Goal: Task Accomplishment & Management: Use online tool/utility

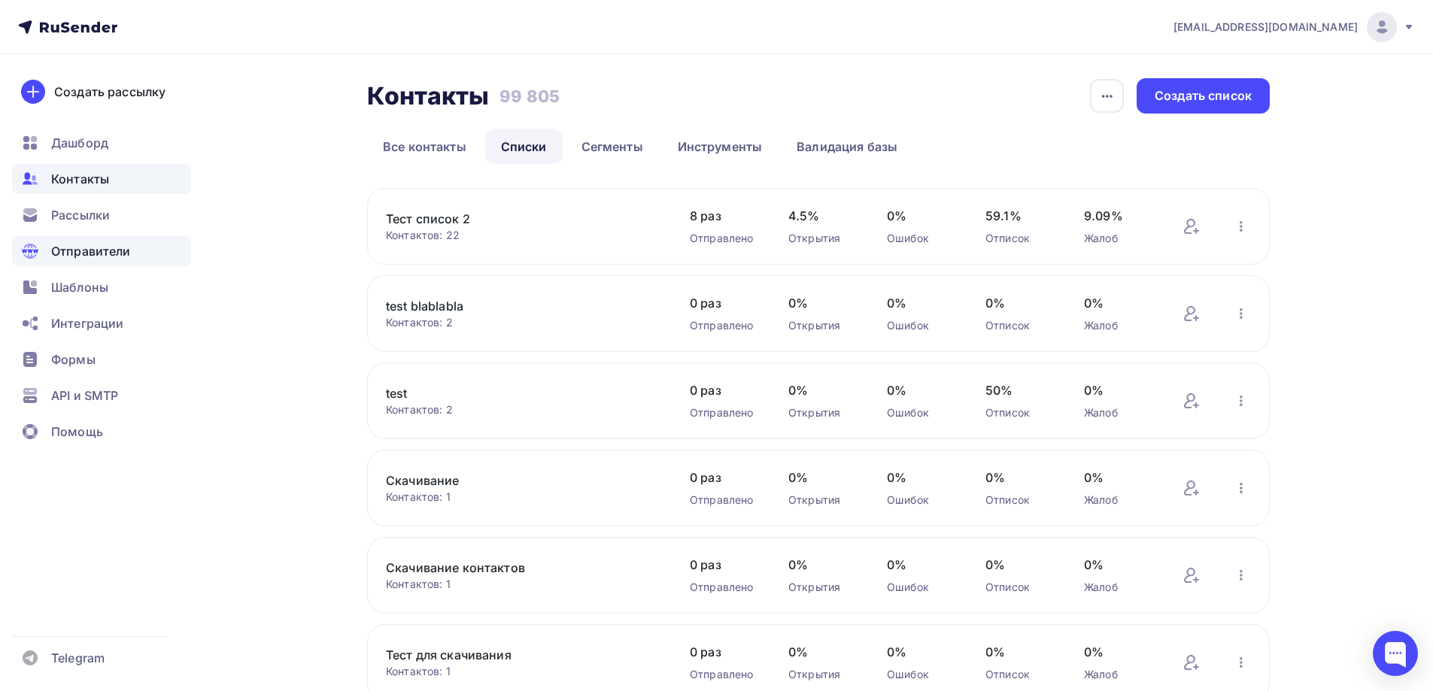
click at [104, 258] on span "Отправители" at bounding box center [91, 251] width 80 height 18
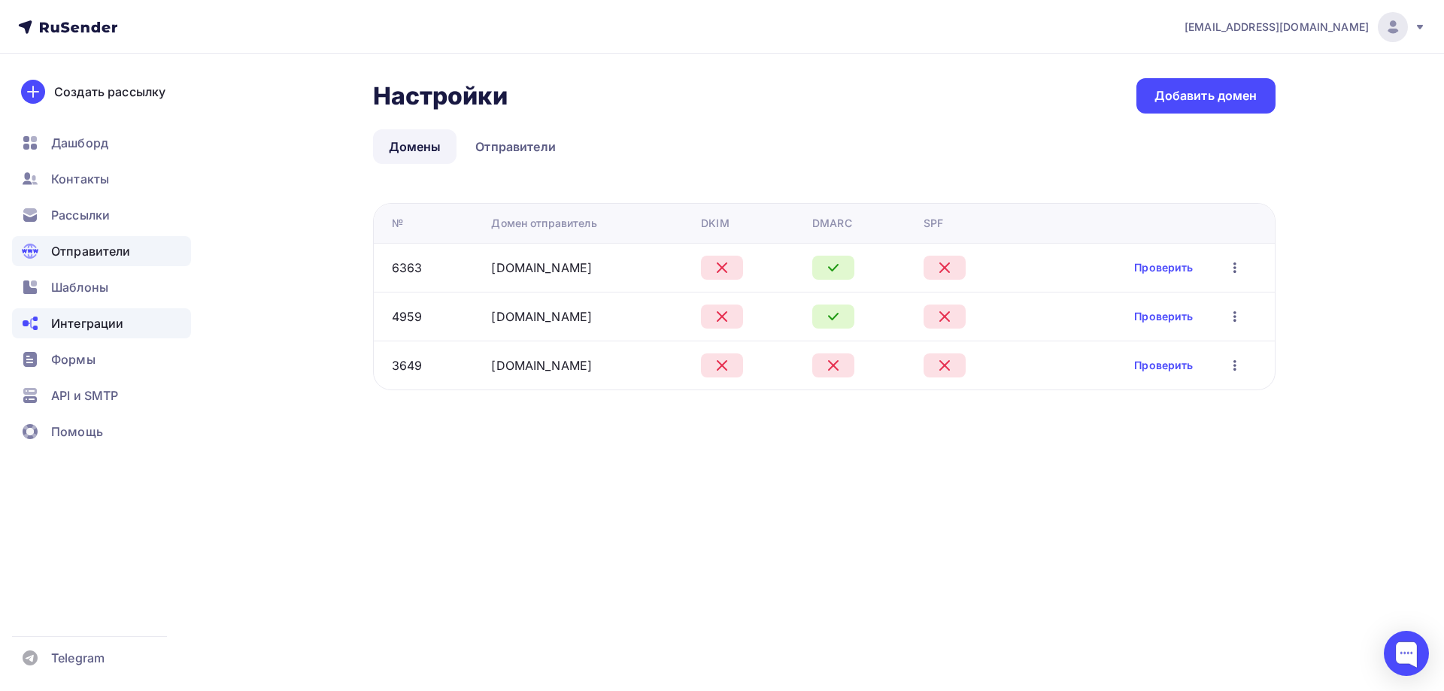
click at [101, 326] on span "Интеграции" at bounding box center [87, 323] width 72 height 18
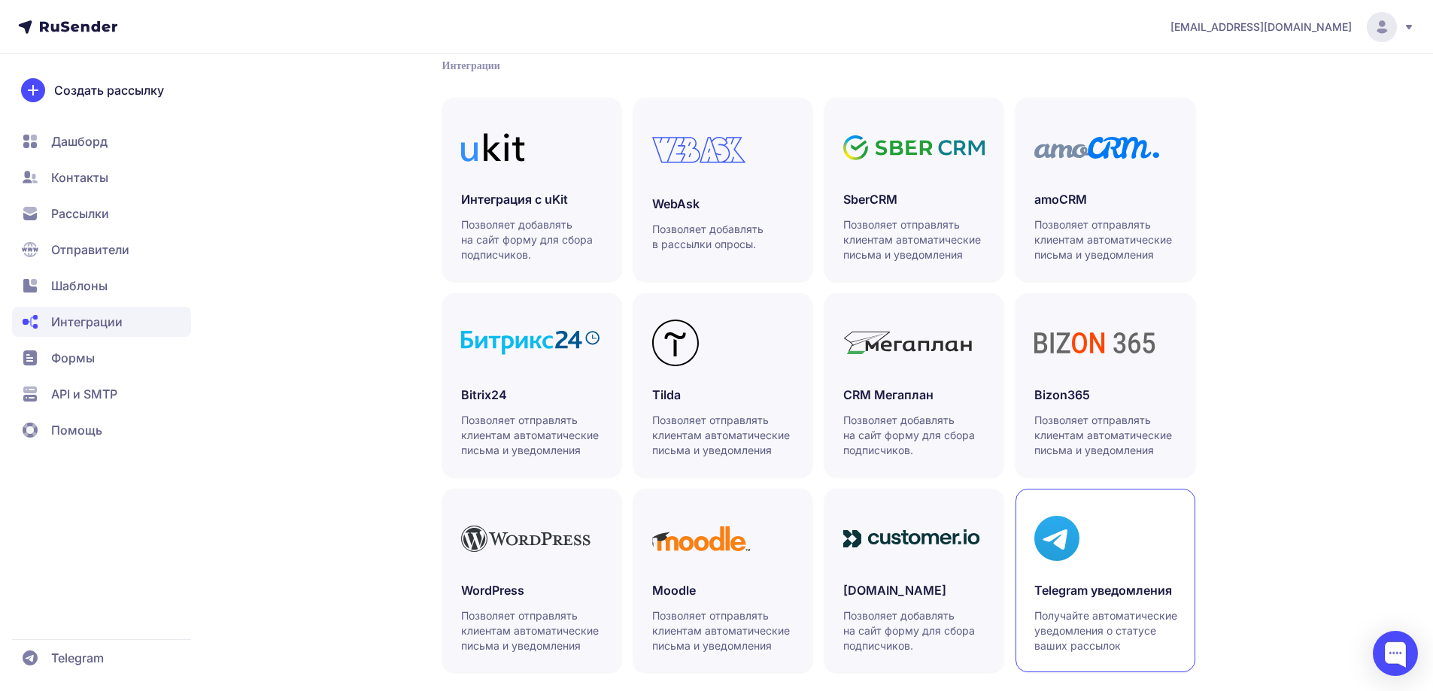
scroll to position [343, 0]
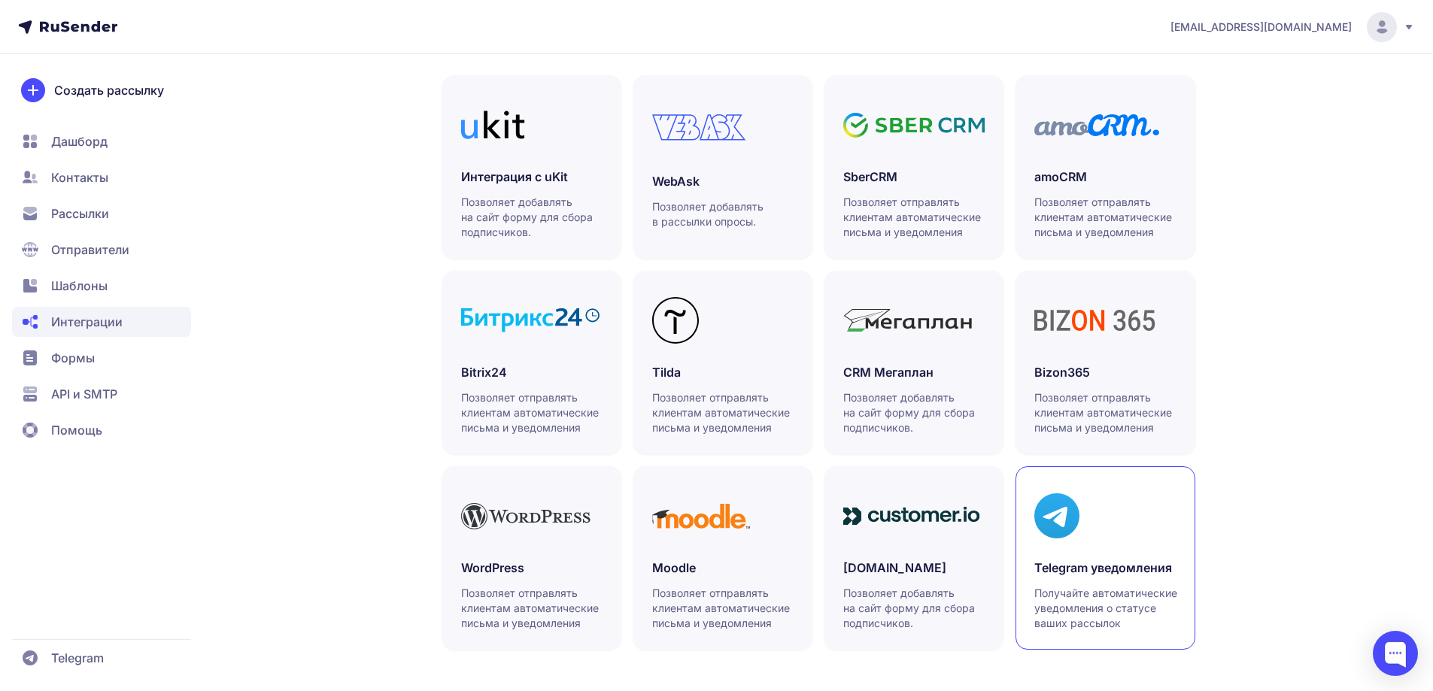
click at [1116, 514] on div at bounding box center [1104, 516] width 141 height 62
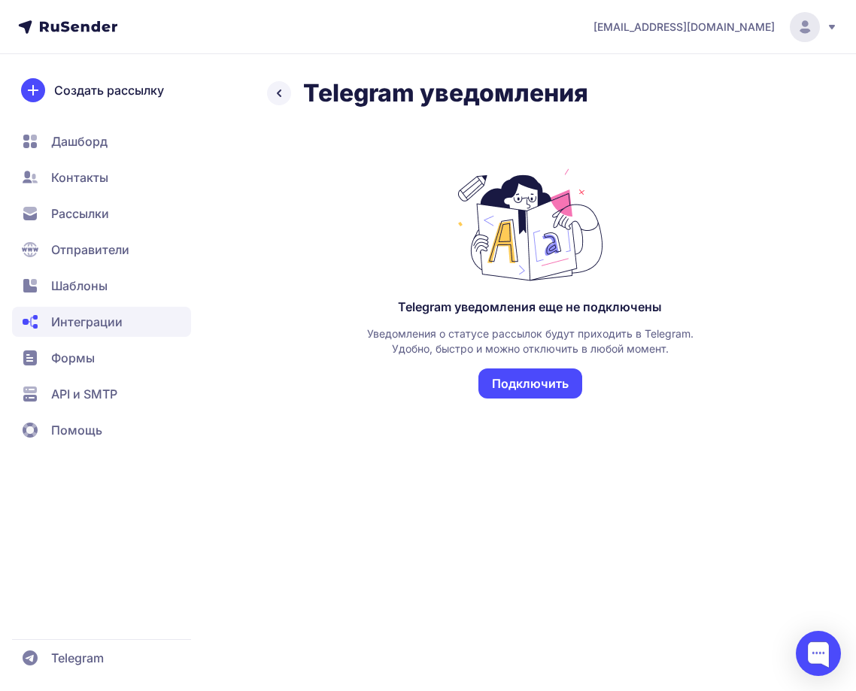
click at [515, 382] on button "Подключить" at bounding box center [530, 384] width 104 height 30
